Goal: Task Accomplishment & Management: Complete application form

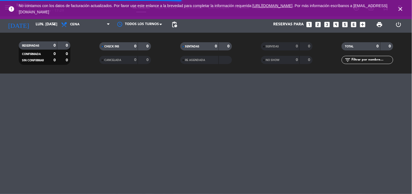
click at [243, 66] on div "SENTADAS 0 0 RE AGENDADA" at bounding box center [206, 53] width 81 height 30
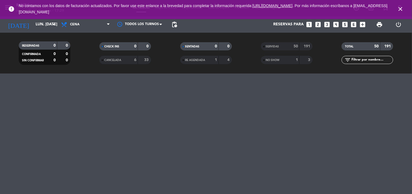
click at [400, 9] on icon "close" at bounding box center [401, 9] width 7 height 7
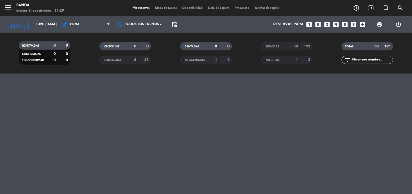
click at [352, 24] on icon "looks_6" at bounding box center [354, 24] width 7 height 7
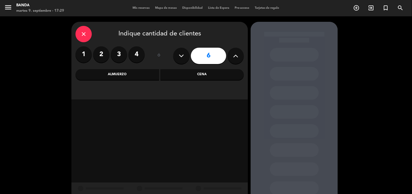
click at [200, 74] on div "Cena" at bounding box center [203, 74] width 84 height 11
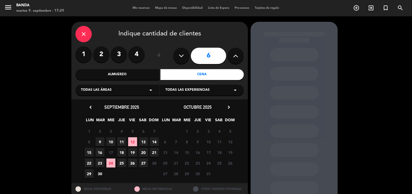
click at [142, 74] on div "Almuerzo" at bounding box center [118, 74] width 84 height 11
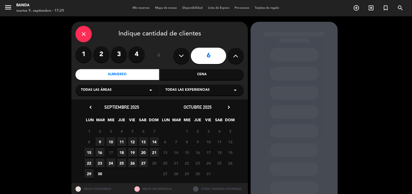
click at [144, 140] on span "13" at bounding box center [143, 141] width 9 height 9
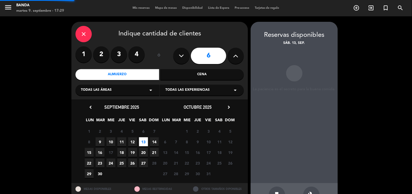
scroll to position [18, 0]
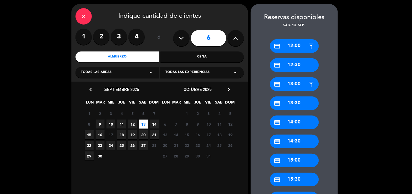
click at [298, 116] on div "credit_card 14:00" at bounding box center [294, 122] width 49 height 14
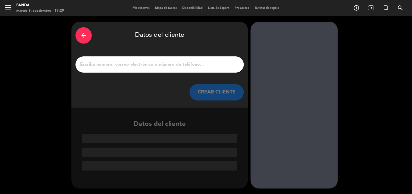
click at [208, 67] on input "1" at bounding box center [160, 65] width 160 height 8
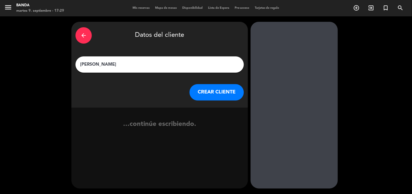
type input "[PERSON_NAME]"
click at [209, 91] on button "CREAR CLIENTE" at bounding box center [217, 92] width 54 height 16
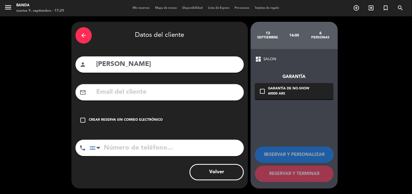
paste input "[EMAIL_ADDRESS][DOMAIN_NAME]"
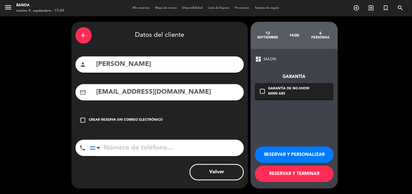
type input "[EMAIL_ADDRESS][DOMAIN_NAME]"
paste input "[PHONE_NUMBER]"
type input "[PHONE_NUMBER]"
click at [273, 147] on button "RESERVAR Y PERSONALIZAR" at bounding box center [294, 154] width 79 height 16
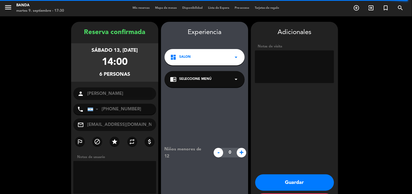
scroll to position [22, 0]
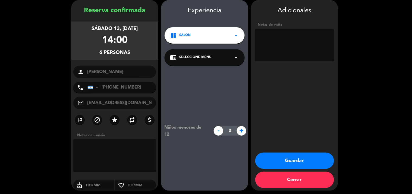
click at [290, 57] on textarea at bounding box center [294, 45] width 79 height 33
paste textarea "ze5t2nbe q9fy8i2f v9vvdi9g"
click at [257, 57] on textarea at bounding box center [294, 45] width 79 height 33
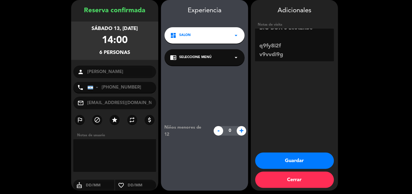
click at [257, 42] on textarea at bounding box center [294, 45] width 79 height 33
type textarea "BIG BOX'S ze5t2nbe q9fy8i2f v9vvdi9g"
click at [294, 162] on button "Guardar" at bounding box center [295, 160] width 79 height 16
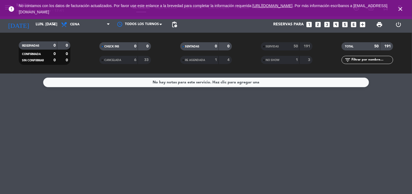
click at [402, 7] on icon "close" at bounding box center [401, 9] width 7 height 7
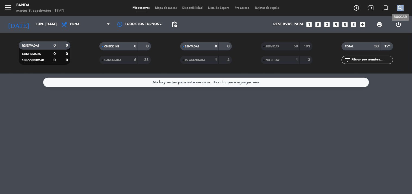
click at [402, 7] on icon "search" at bounding box center [401, 8] width 7 height 7
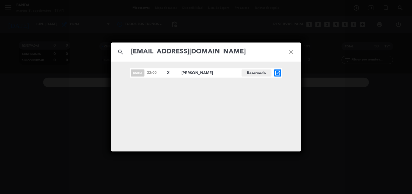
type input "[EMAIL_ADDRESS][DOMAIN_NAME]"
click at [293, 52] on icon "close" at bounding box center [292, 52] width 20 height 20
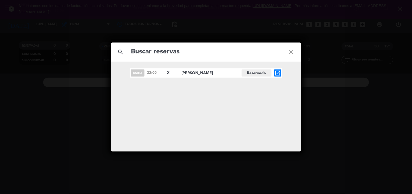
click at [294, 49] on icon "close" at bounding box center [292, 52] width 20 height 20
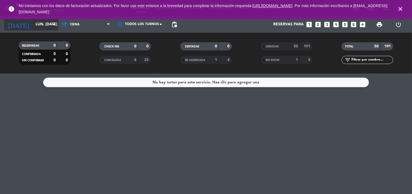
click at [48, 26] on input "lun. [DATE]" at bounding box center [59, 25] width 52 height 10
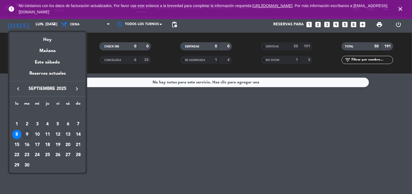
click at [27, 135] on div "9" at bounding box center [27, 134] width 9 height 9
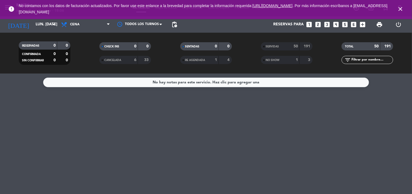
type input "[DATE] sep."
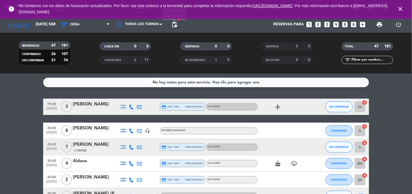
click at [174, 22] on span "pending_actions" at bounding box center [174, 24] width 7 height 7
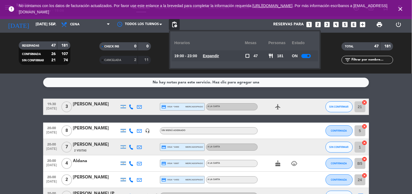
click at [219, 56] on u "Expandir" at bounding box center [211, 56] width 16 height 4
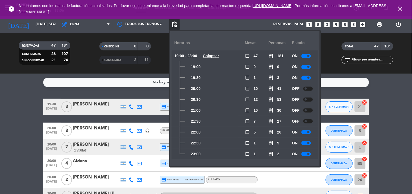
click at [306, 76] on div at bounding box center [307, 78] width 10 height 4
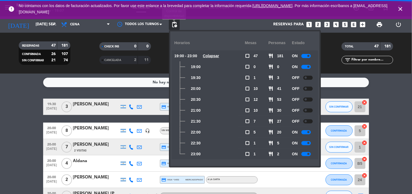
click at [172, 23] on span "pending_actions" at bounding box center [174, 24] width 7 height 7
